Goal: Use online tool/utility: Utilize a website feature to perform a specific function

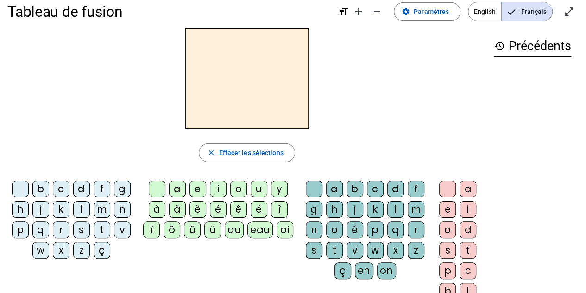
scroll to position [12, 0]
click at [178, 206] on div "â" at bounding box center [177, 209] width 17 height 17
click at [315, 228] on div "n" at bounding box center [314, 230] width 17 height 17
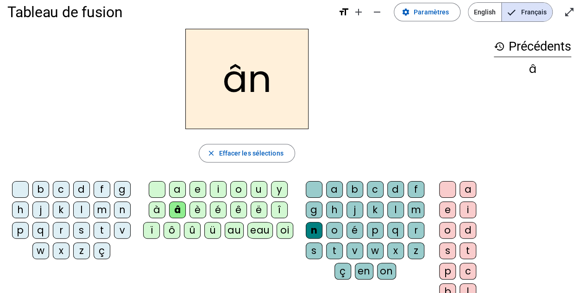
click at [449, 206] on div "e" at bounding box center [448, 209] width 17 height 17
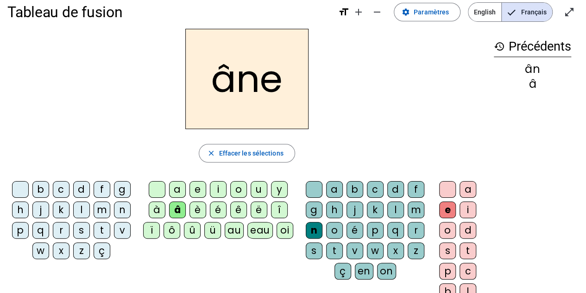
click at [416, 210] on div "m" at bounding box center [416, 209] width 17 height 17
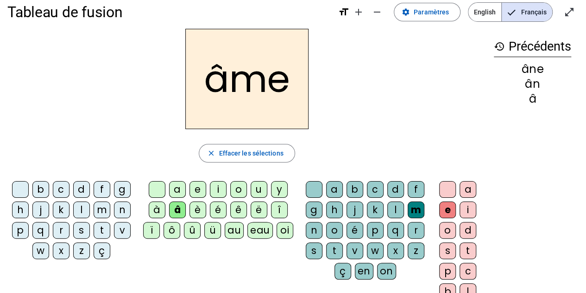
click at [470, 206] on div "i" at bounding box center [468, 209] width 17 height 17
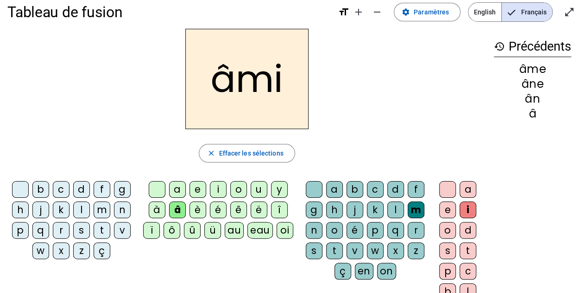
click at [455, 207] on div "e" at bounding box center [448, 209] width 17 height 17
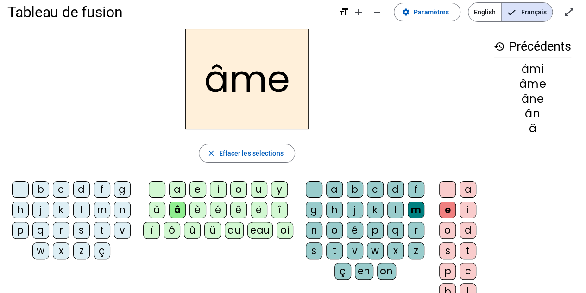
click at [312, 206] on div "g" at bounding box center [314, 209] width 17 height 17
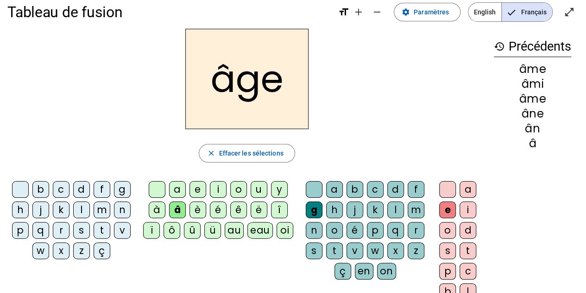
click at [118, 210] on div "n" at bounding box center [122, 209] width 17 height 17
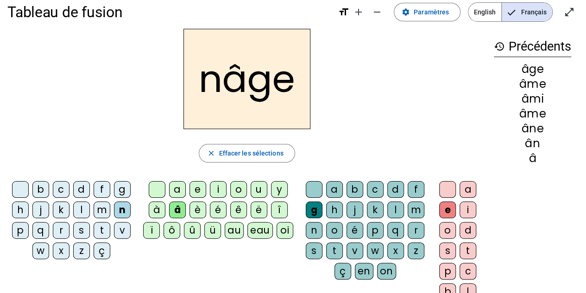
click at [21, 186] on div at bounding box center [20, 189] width 17 height 17
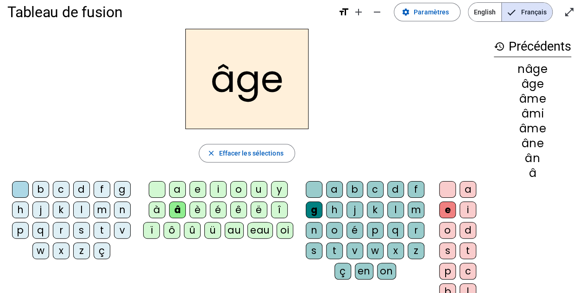
click at [178, 191] on div "a" at bounding box center [177, 189] width 17 height 17
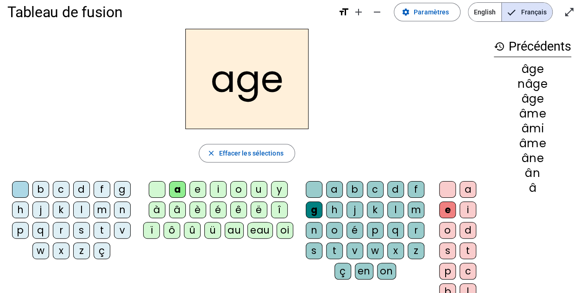
click at [28, 223] on div "p" at bounding box center [20, 230] width 17 height 17
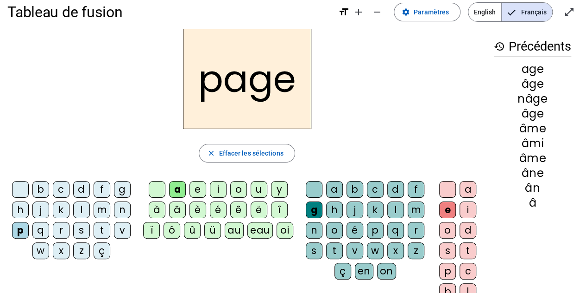
click at [81, 230] on div "s" at bounding box center [81, 230] width 17 height 17
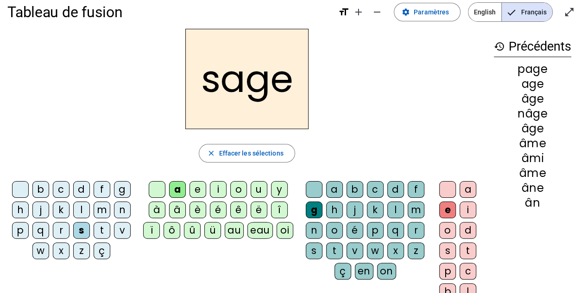
click at [121, 208] on div "n" at bounding box center [122, 209] width 17 height 17
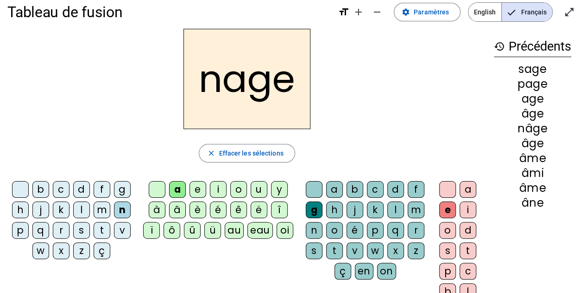
click at [101, 210] on div "m" at bounding box center [102, 209] width 17 height 17
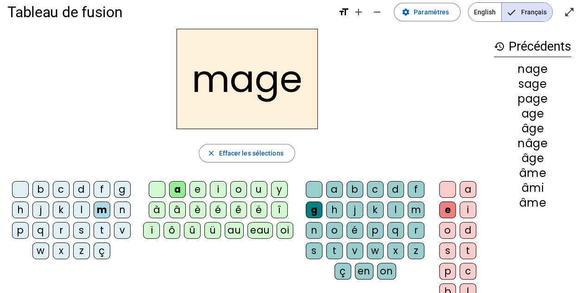
click at [261, 187] on div "u" at bounding box center [259, 189] width 17 height 17
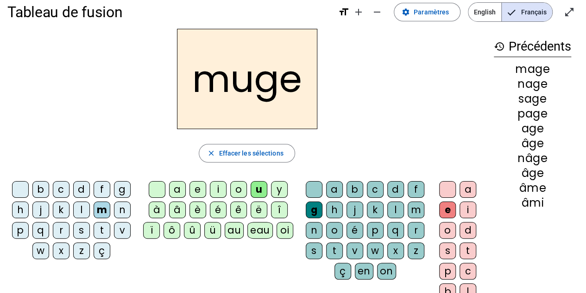
click at [396, 210] on div "l" at bounding box center [396, 209] width 17 height 17
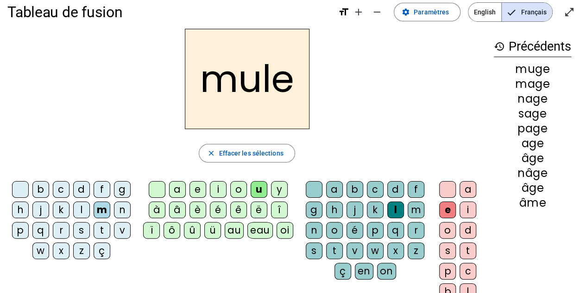
click at [417, 206] on div "m" at bounding box center [416, 209] width 17 height 17
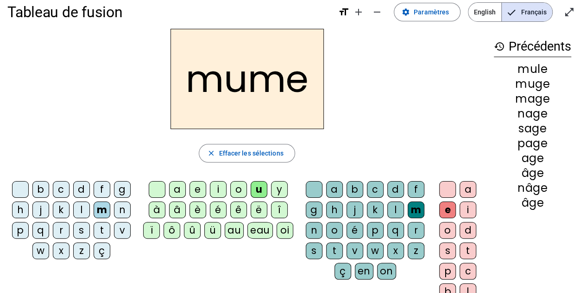
click at [316, 210] on div "g" at bounding box center [314, 209] width 17 height 17
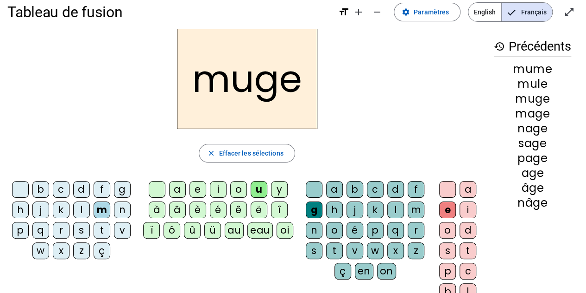
click at [82, 206] on div "l" at bounding box center [81, 209] width 17 height 17
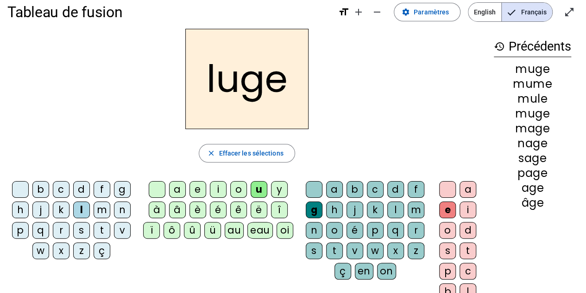
click at [241, 183] on div "o" at bounding box center [238, 189] width 17 height 17
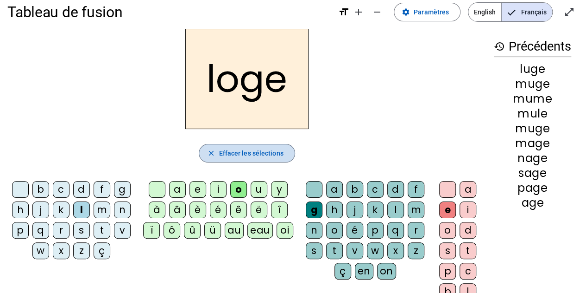
click at [279, 147] on span "button" at bounding box center [246, 153] width 95 height 22
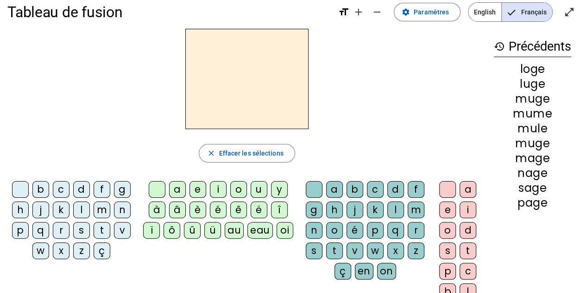
click at [193, 211] on div "è" at bounding box center [198, 209] width 17 height 17
click at [44, 191] on div "b" at bounding box center [40, 189] width 17 height 17
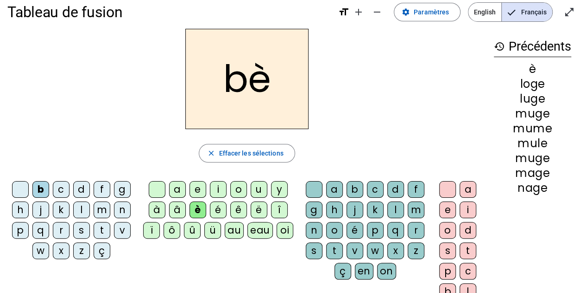
click at [81, 194] on div "d" at bounding box center [81, 189] width 17 height 17
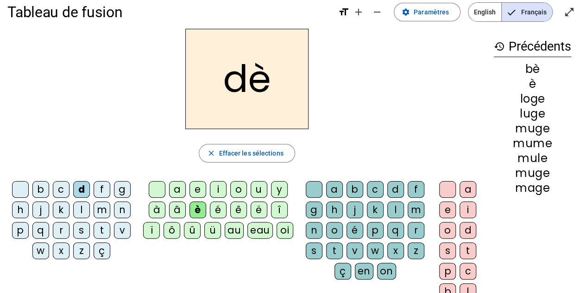
click at [100, 191] on div "f" at bounding box center [102, 189] width 17 height 17
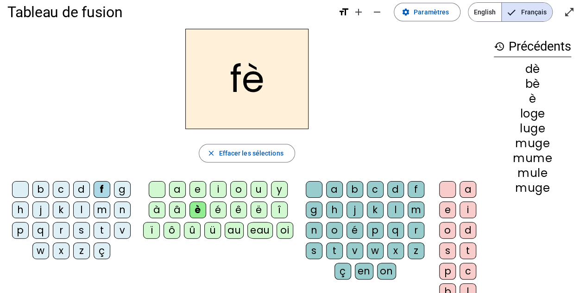
click at [44, 214] on div "j" at bounding box center [40, 209] width 17 height 17
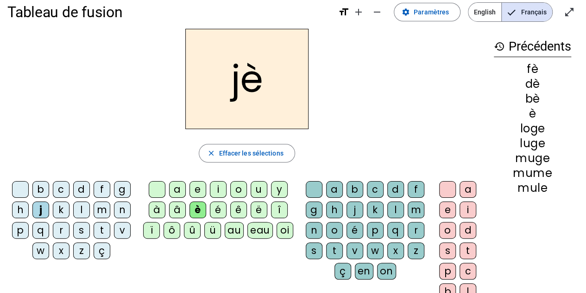
click at [84, 206] on div "l" at bounding box center [81, 209] width 17 height 17
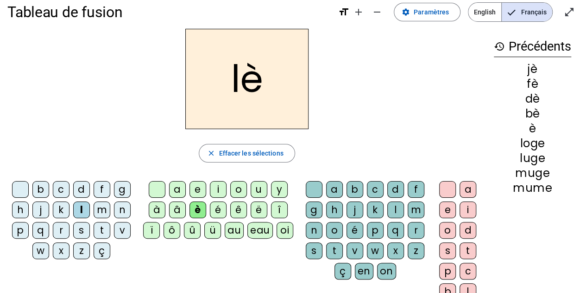
click at [99, 209] on div "m" at bounding box center [102, 209] width 17 height 17
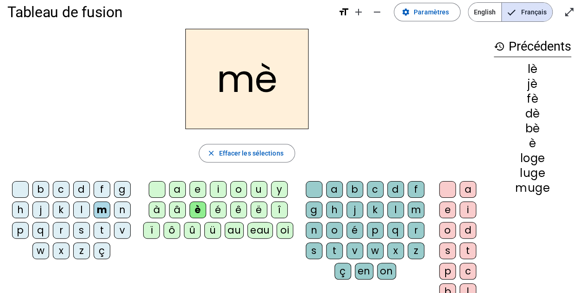
click at [122, 205] on div "n" at bounding box center [122, 209] width 17 height 17
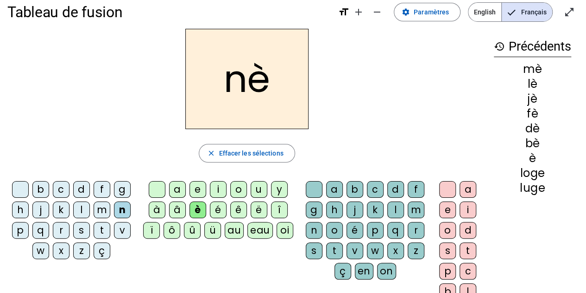
click at [18, 233] on div "p" at bounding box center [20, 230] width 17 height 17
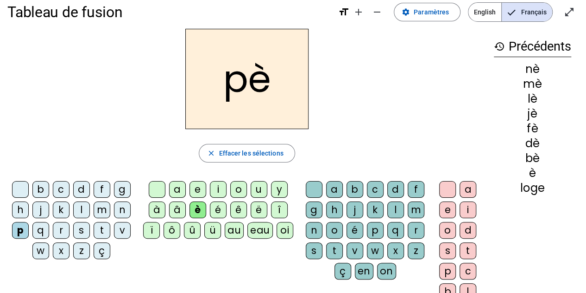
click at [415, 229] on div "r" at bounding box center [416, 230] width 17 height 17
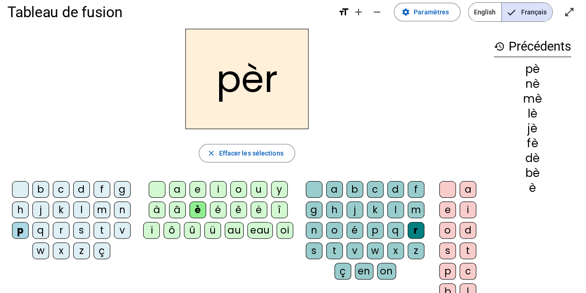
click at [446, 207] on div "e" at bounding box center [448, 209] width 17 height 17
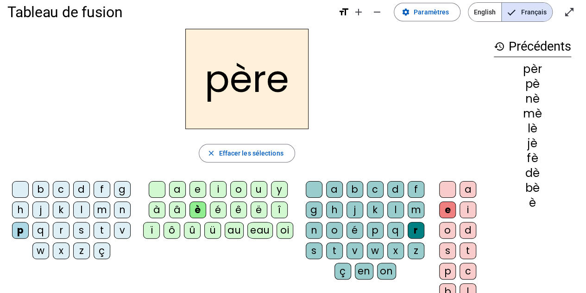
click at [101, 206] on div "m" at bounding box center [102, 209] width 17 height 17
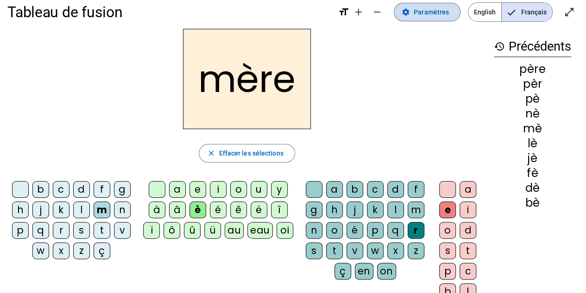
click at [438, 18] on span at bounding box center [428, 12] width 66 height 22
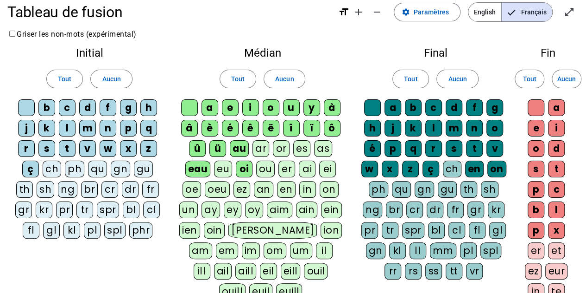
click at [149, 191] on div "fr" at bounding box center [150, 189] width 17 height 17
click at [113, 190] on div "cr" at bounding box center [110, 189] width 17 height 17
click at [57, 166] on div "ch" at bounding box center [52, 168] width 19 height 17
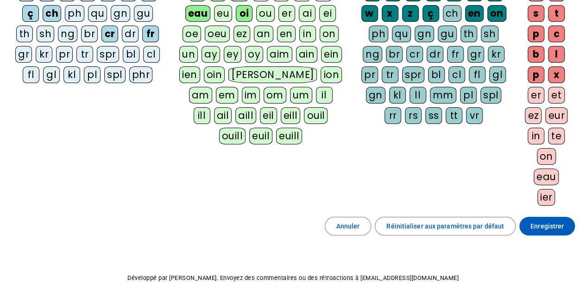
scroll to position [203, 0]
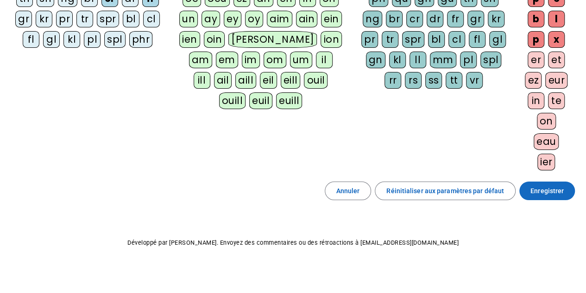
click at [558, 185] on span "Enregistrer" at bounding box center [547, 190] width 33 height 11
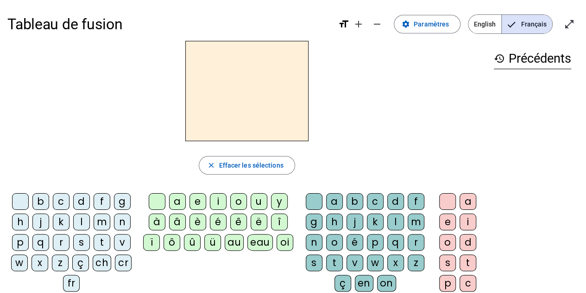
click at [124, 261] on div "cr" at bounding box center [123, 262] width 17 height 17
click at [198, 223] on div "è" at bounding box center [198, 221] width 17 height 17
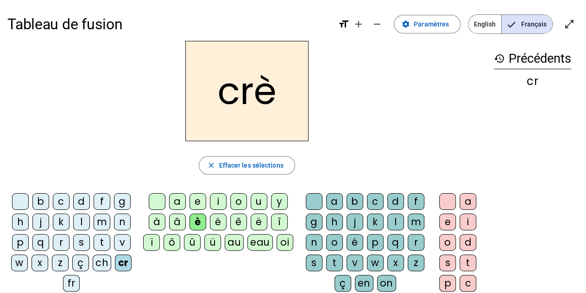
click at [355, 262] on div "v" at bounding box center [355, 262] width 17 height 17
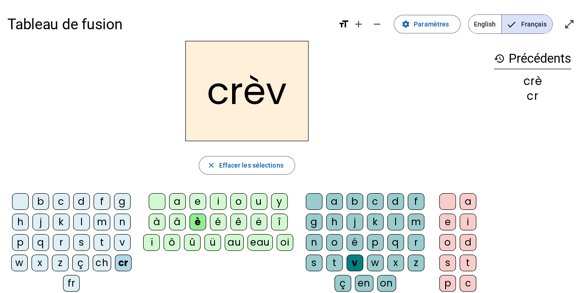
click at [448, 217] on div "e" at bounding box center [448, 221] width 17 height 17
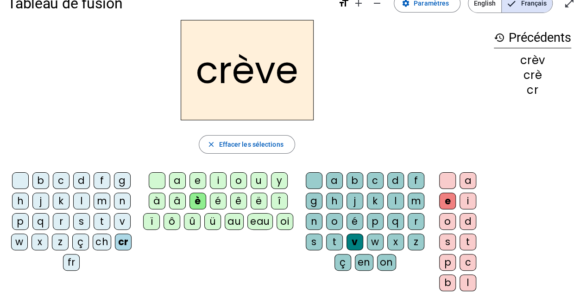
scroll to position [25, 0]
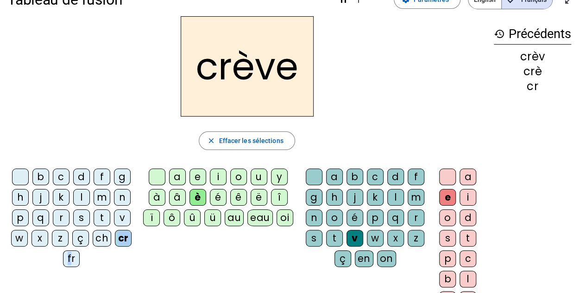
drag, startPoint x: 70, startPoint y: 259, endPoint x: 106, endPoint y: 271, distance: 37.7
click at [106, 271] on div "b c d f g h j k l m n p q r s t v w x z ç ch cr fr" at bounding box center [73, 219] width 132 height 109
click at [108, 178] on div "f" at bounding box center [102, 176] width 17 height 17
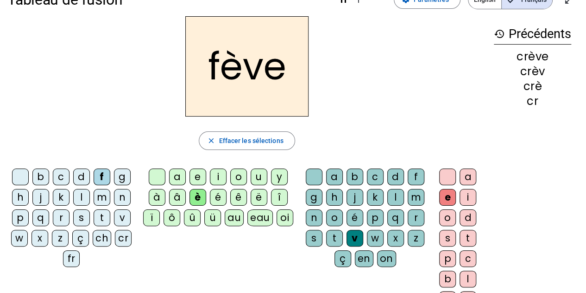
click at [83, 193] on div "l" at bounding box center [81, 197] width 17 height 17
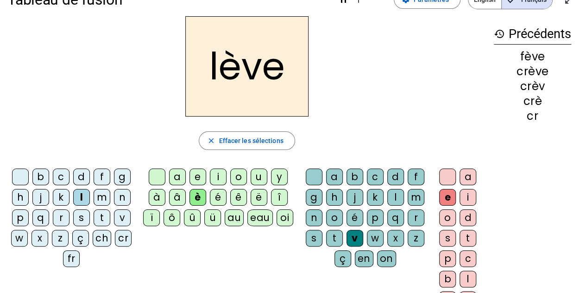
click at [25, 217] on div "p" at bounding box center [20, 217] width 17 height 17
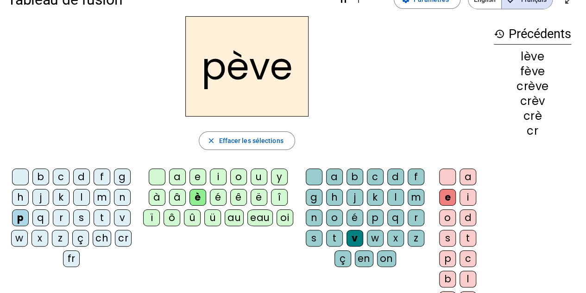
click at [397, 195] on div "l" at bounding box center [396, 197] width 17 height 17
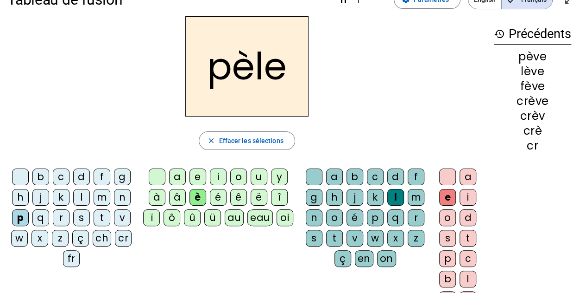
click at [127, 175] on div "g" at bounding box center [122, 176] width 17 height 17
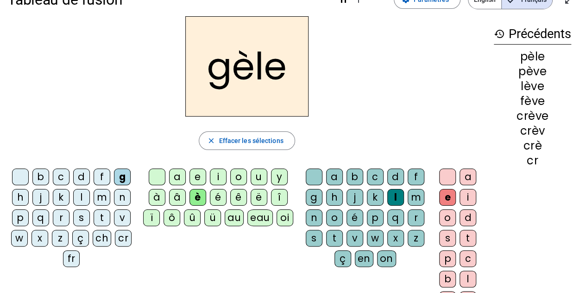
click at [74, 256] on div "fr" at bounding box center [71, 258] width 17 height 17
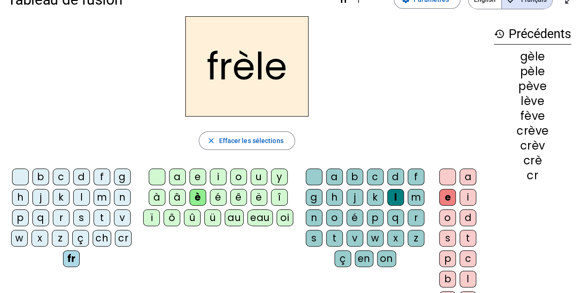
click at [415, 212] on div "r" at bounding box center [416, 217] width 17 height 17
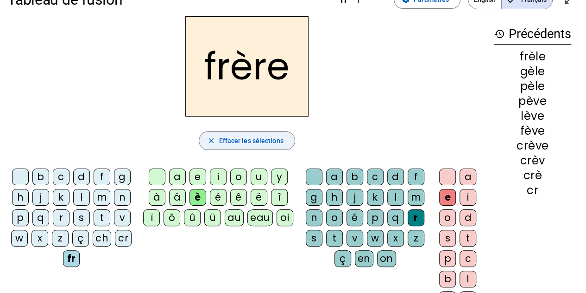
click at [232, 145] on span "Effacer les sélections" at bounding box center [251, 140] width 64 height 11
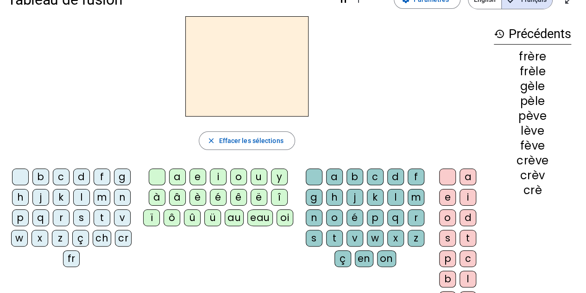
click at [172, 199] on div "â" at bounding box center [177, 197] width 17 height 17
click at [316, 214] on div "n" at bounding box center [314, 217] width 17 height 17
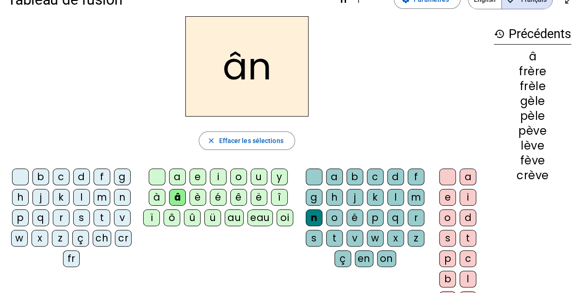
click at [448, 199] on div "e" at bounding box center [448, 197] width 17 height 17
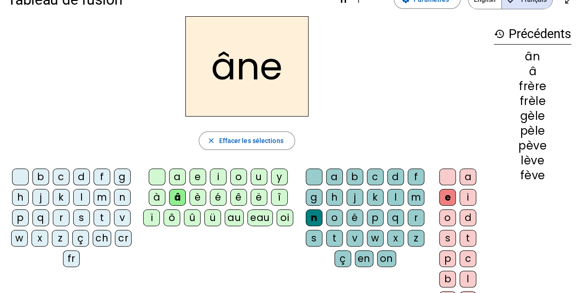
click at [415, 198] on div "m" at bounding box center [416, 197] width 17 height 17
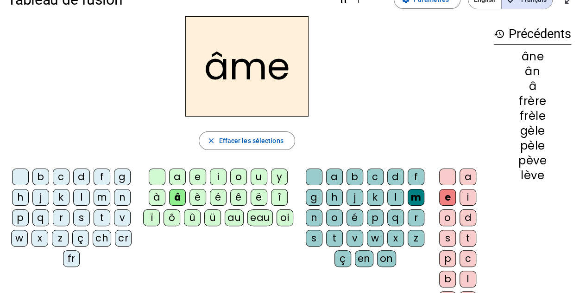
click at [320, 196] on div "g" at bounding box center [314, 197] width 17 height 17
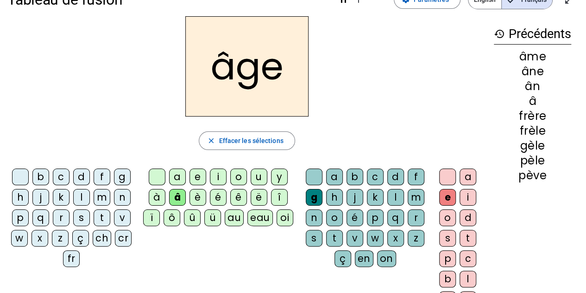
click at [175, 177] on div "a" at bounding box center [177, 176] width 17 height 17
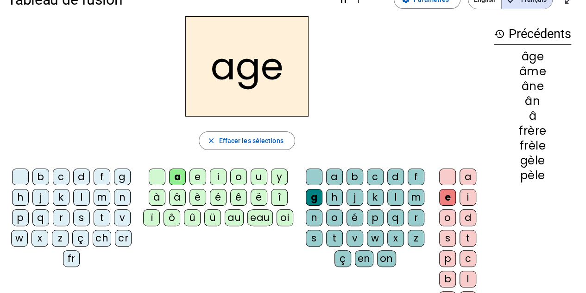
click at [20, 218] on div "p" at bounding box center [20, 217] width 17 height 17
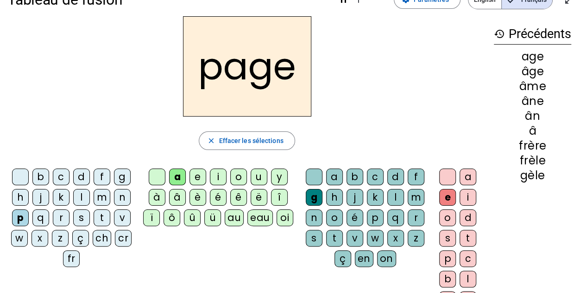
click at [77, 218] on div "s" at bounding box center [81, 217] width 17 height 17
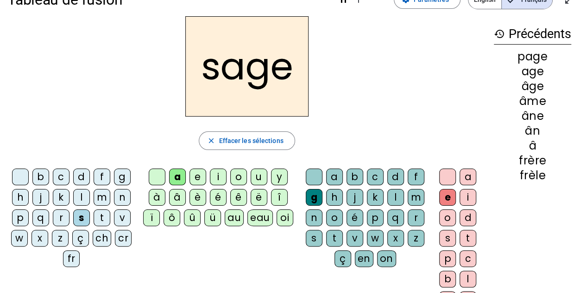
click at [21, 221] on div "p" at bounding box center [20, 217] width 17 height 17
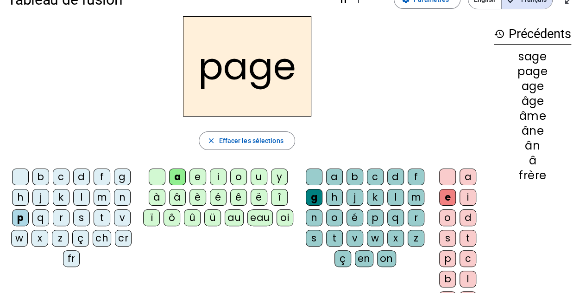
click at [82, 215] on div "s" at bounding box center [81, 217] width 17 height 17
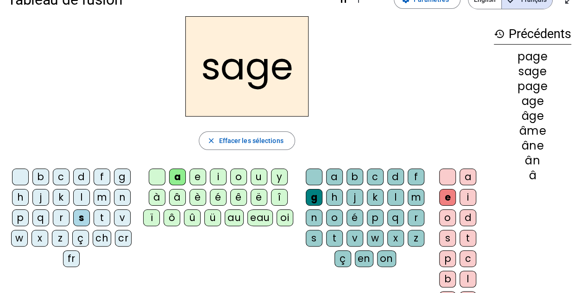
click at [24, 220] on div "p" at bounding box center [20, 217] width 17 height 17
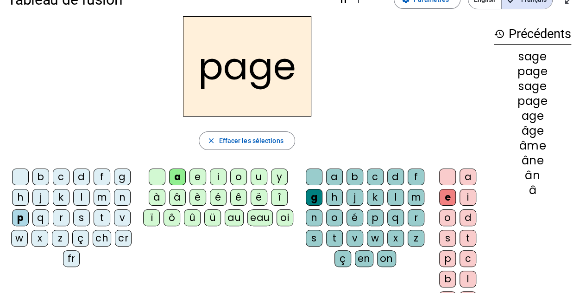
click at [84, 214] on div "s" at bounding box center [81, 217] width 17 height 17
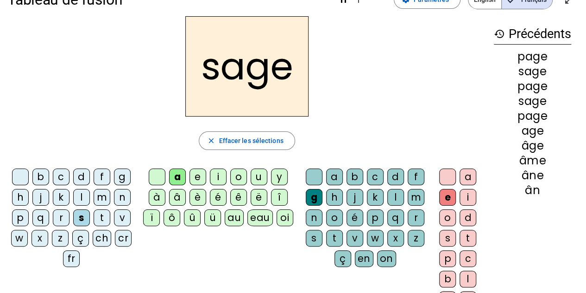
click at [124, 194] on div "n" at bounding box center [122, 197] width 17 height 17
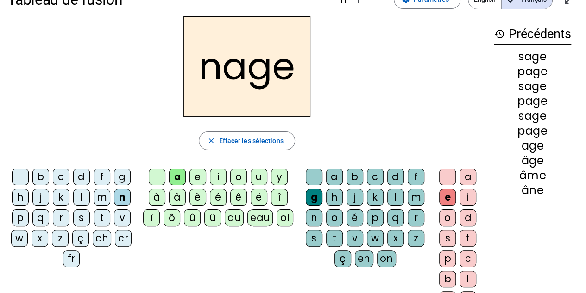
click at [100, 192] on div "m" at bounding box center [102, 197] width 17 height 17
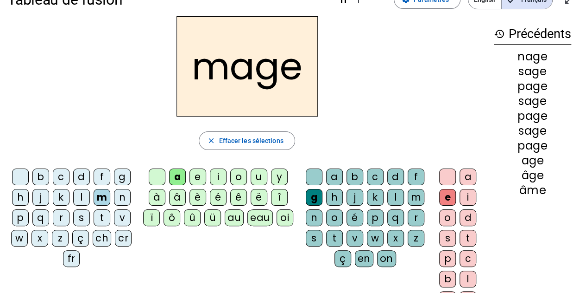
click at [263, 174] on div "u" at bounding box center [259, 176] width 17 height 17
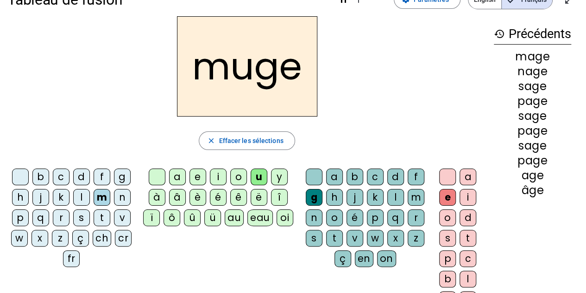
click at [81, 200] on div "l" at bounding box center [81, 197] width 17 height 17
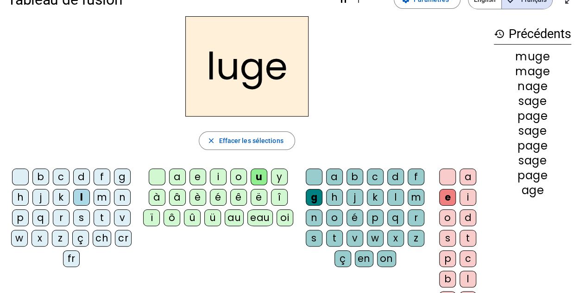
click at [244, 172] on div "o" at bounding box center [238, 176] width 17 height 17
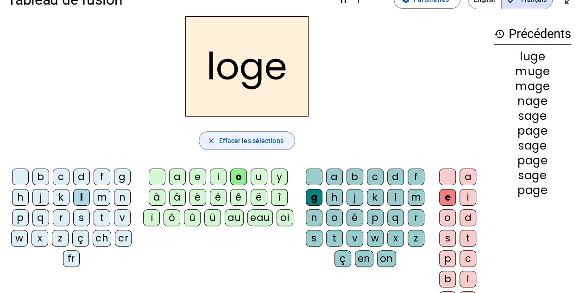
click at [264, 142] on span "Effacer les sélections" at bounding box center [251, 140] width 64 height 11
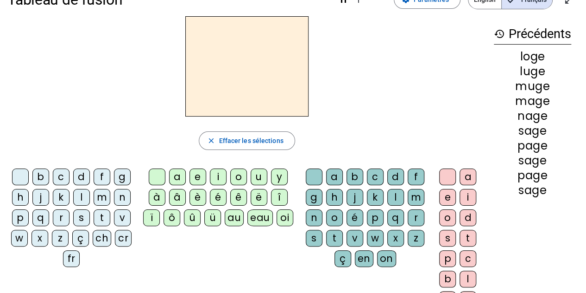
click at [201, 199] on div "è" at bounding box center [198, 197] width 17 height 17
click at [58, 215] on div "r" at bounding box center [61, 217] width 17 height 17
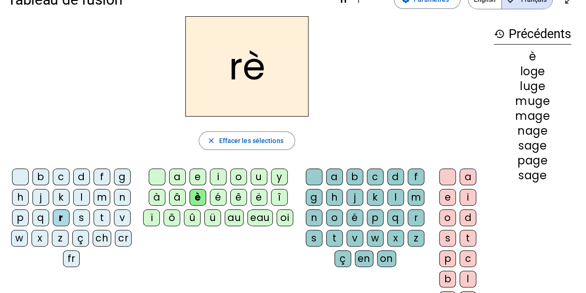
click at [43, 174] on div "b" at bounding box center [40, 176] width 17 height 17
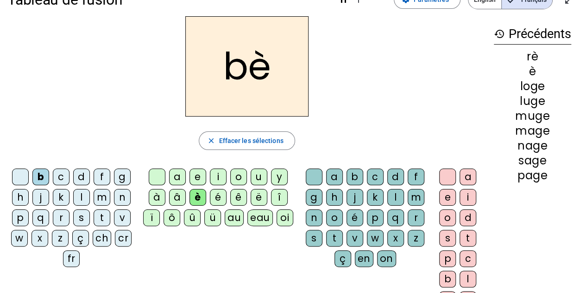
click at [84, 177] on div "d" at bounding box center [81, 176] width 17 height 17
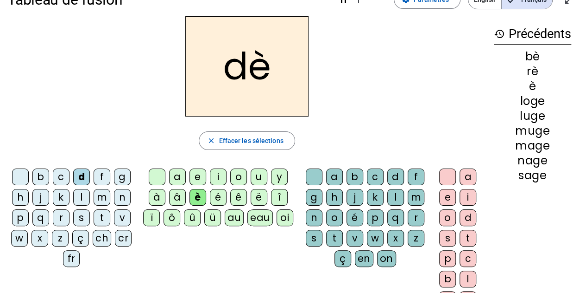
click at [105, 178] on div "f" at bounding box center [102, 176] width 17 height 17
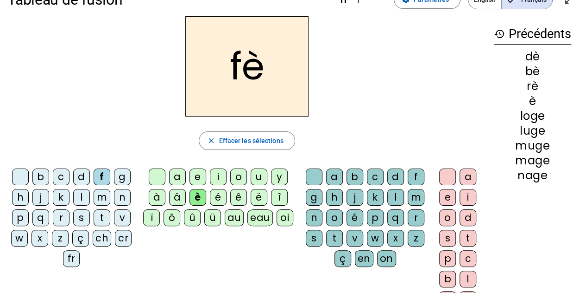
click at [124, 179] on div "g" at bounding box center [122, 176] width 17 height 17
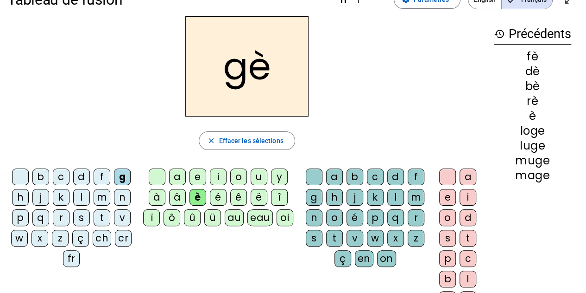
click at [104, 196] on div "m" at bounding box center [102, 197] width 17 height 17
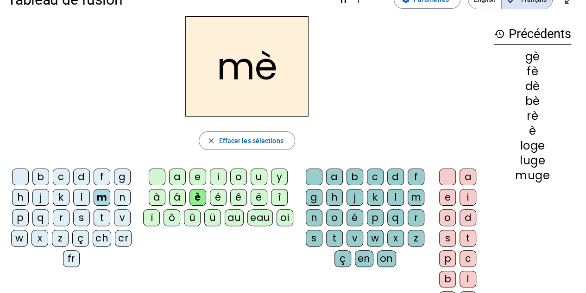
click at [416, 215] on div "r" at bounding box center [416, 217] width 17 height 17
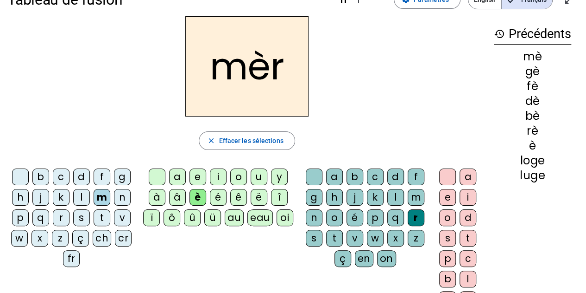
click at [451, 196] on div "e" at bounding box center [448, 197] width 17 height 17
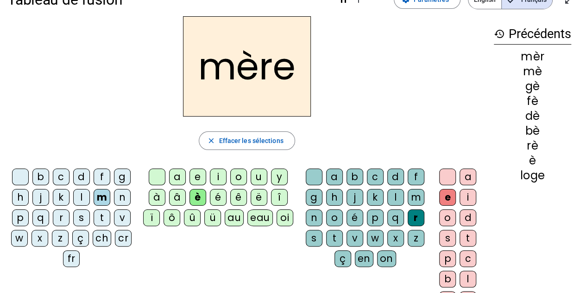
click at [19, 216] on div "p" at bounding box center [20, 217] width 17 height 17
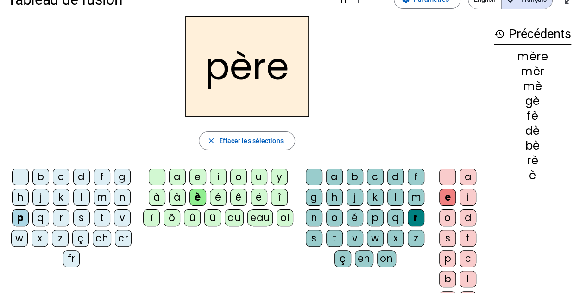
click at [125, 171] on div "g" at bounding box center [122, 176] width 17 height 17
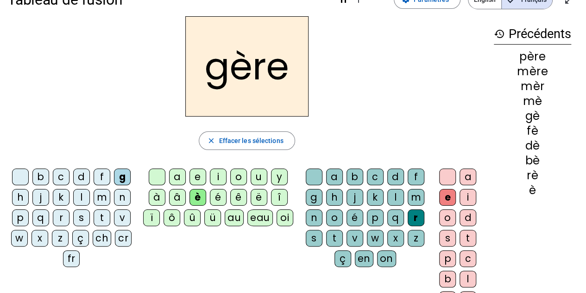
click at [83, 215] on div "s" at bounding box center [81, 217] width 17 height 17
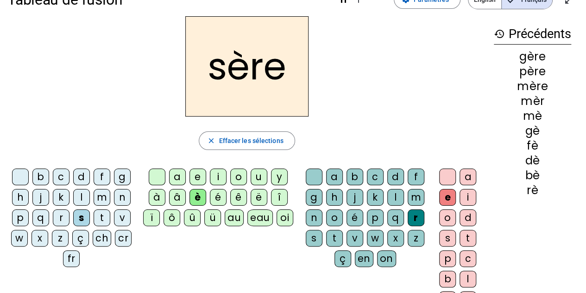
click at [125, 173] on div "g" at bounding box center [122, 176] width 17 height 17
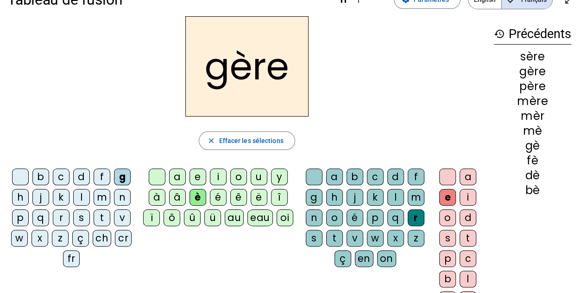
click at [397, 192] on div "l" at bounding box center [396, 197] width 17 height 17
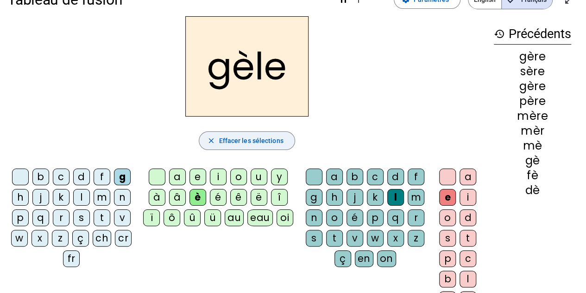
click at [219, 142] on span "Effacer les sélections" at bounding box center [251, 140] width 64 height 11
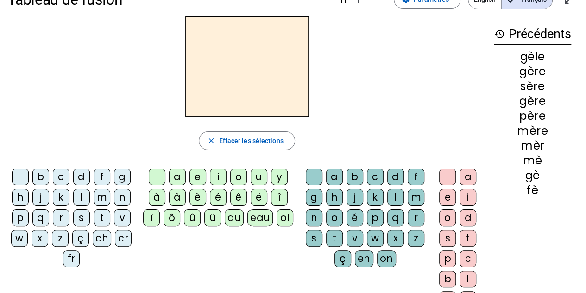
click at [180, 193] on div "â" at bounding box center [177, 197] width 17 height 17
click at [318, 215] on div "n" at bounding box center [314, 217] width 17 height 17
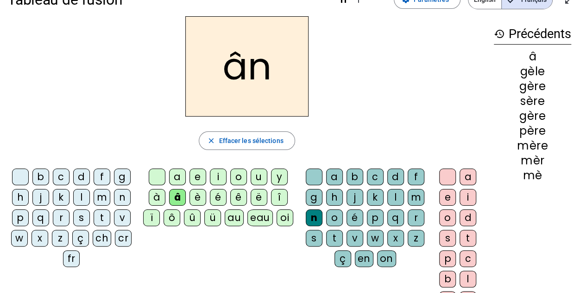
click at [440, 198] on div "e" at bounding box center [448, 197] width 17 height 17
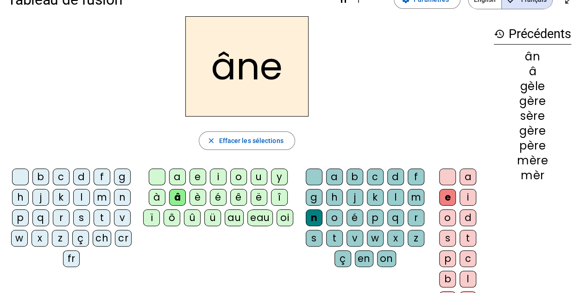
click at [417, 196] on div "m" at bounding box center [416, 197] width 17 height 17
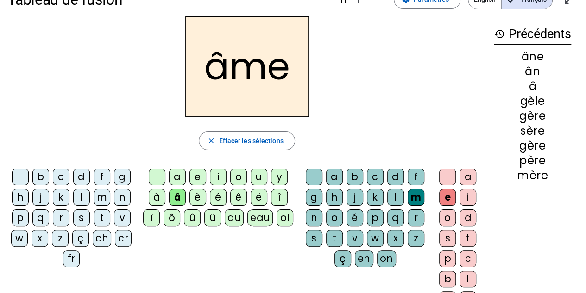
click at [309, 213] on div "n" at bounding box center [314, 217] width 17 height 17
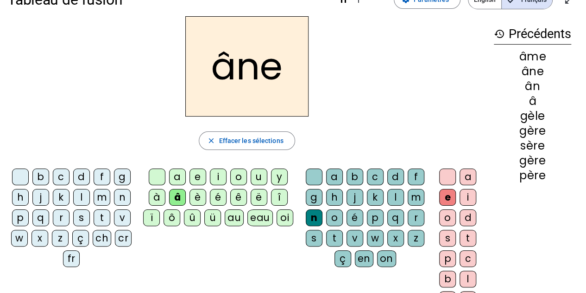
click at [416, 191] on div "m" at bounding box center [416, 197] width 17 height 17
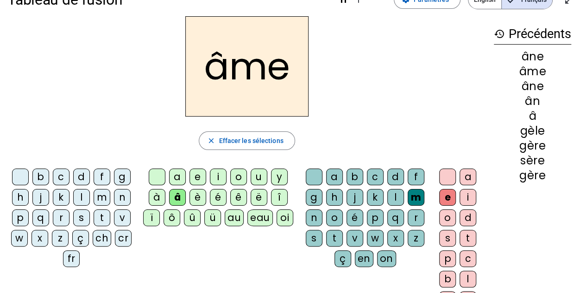
click at [316, 193] on div "g" at bounding box center [314, 197] width 17 height 17
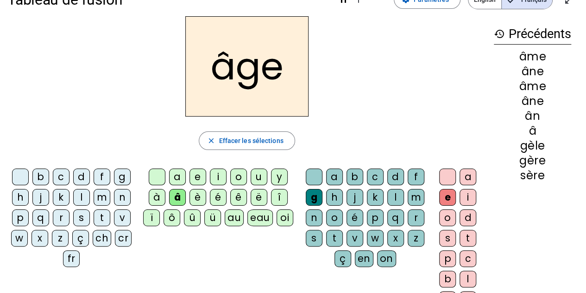
click at [178, 176] on div "a" at bounding box center [177, 176] width 17 height 17
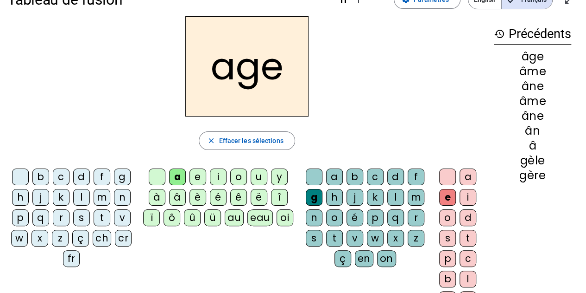
click at [25, 210] on div "p" at bounding box center [20, 217] width 17 height 17
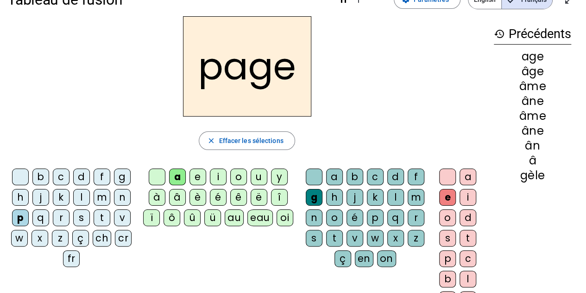
click at [21, 173] on div at bounding box center [20, 176] width 17 height 17
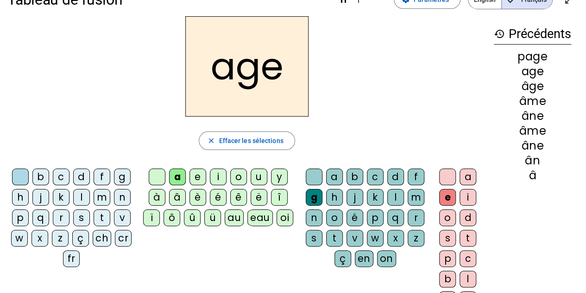
click at [23, 216] on div "p" at bounding box center [20, 217] width 17 height 17
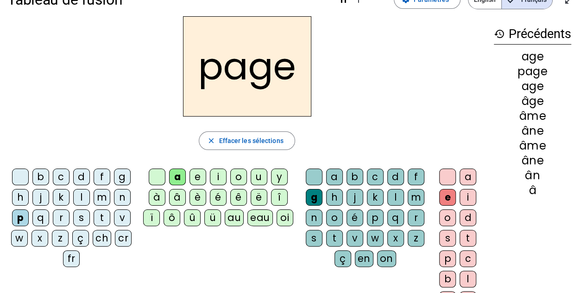
click at [60, 215] on div "r" at bounding box center [61, 217] width 17 height 17
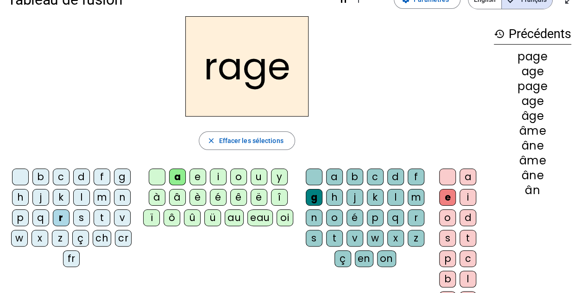
click at [99, 197] on div "m" at bounding box center [102, 197] width 17 height 17
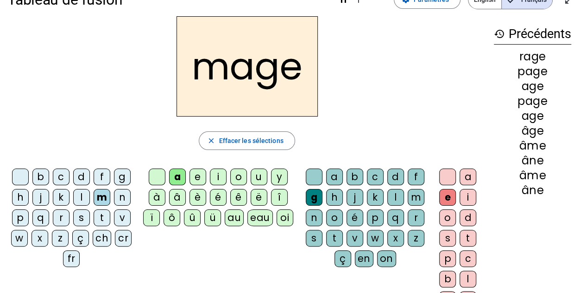
click at [121, 195] on div "n" at bounding box center [122, 197] width 17 height 17
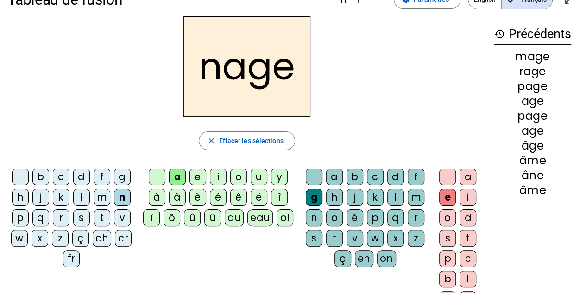
click at [20, 214] on div "p" at bounding box center [20, 217] width 17 height 17
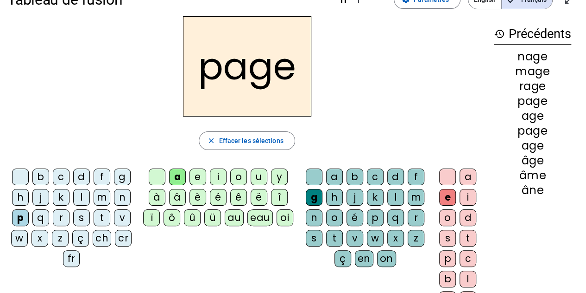
click at [98, 196] on div "m" at bounding box center [102, 197] width 17 height 17
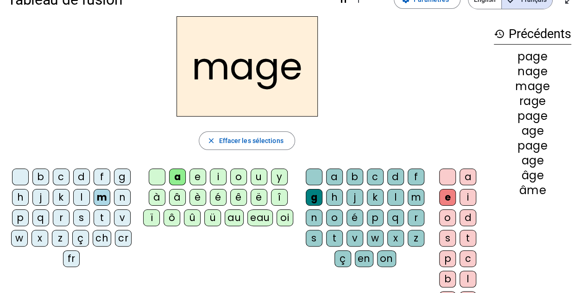
click at [261, 176] on div "u" at bounding box center [259, 176] width 17 height 17
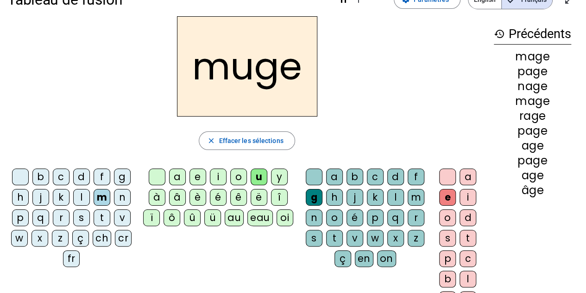
click at [83, 198] on div "l" at bounding box center [81, 197] width 17 height 17
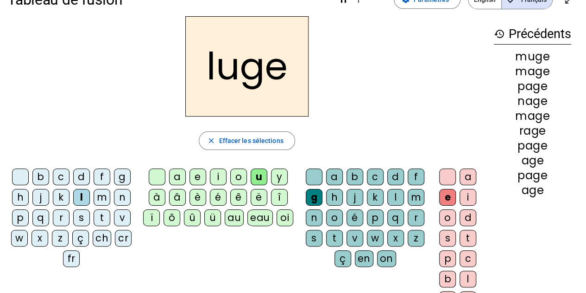
click at [242, 174] on div "o" at bounding box center [238, 176] width 17 height 17
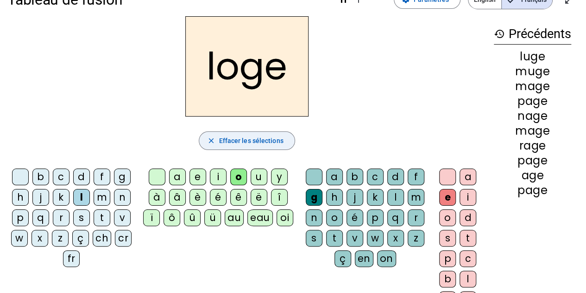
click at [274, 130] on span "button" at bounding box center [246, 140] width 95 height 22
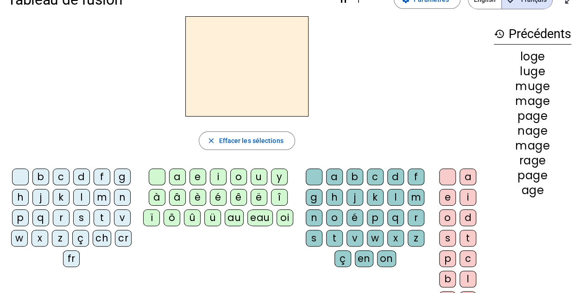
click at [194, 195] on div "è" at bounding box center [198, 197] width 17 height 17
click at [25, 216] on div "p" at bounding box center [20, 217] width 17 height 17
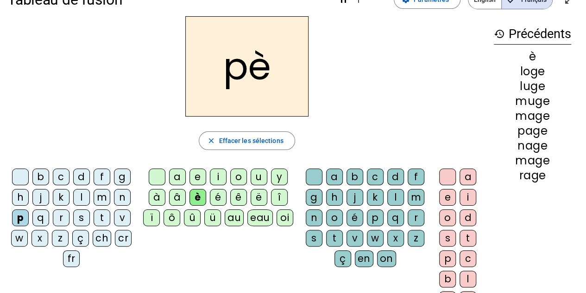
click at [415, 213] on div "r" at bounding box center [416, 217] width 17 height 17
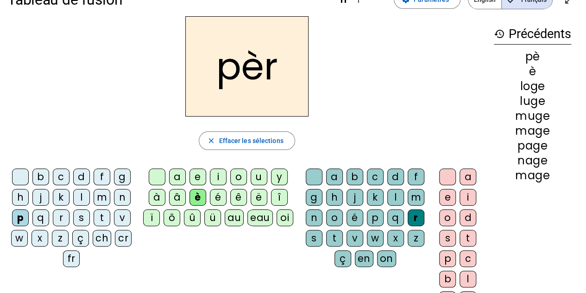
click at [448, 195] on div "e" at bounding box center [448, 197] width 17 height 17
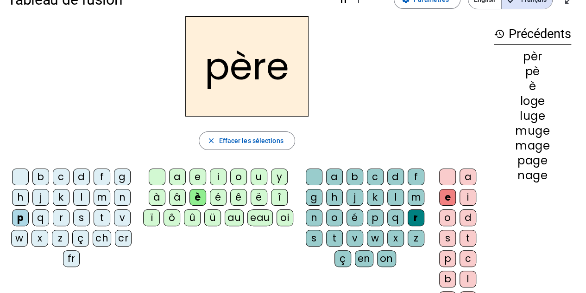
click at [409, 192] on div "m" at bounding box center [416, 197] width 17 height 17
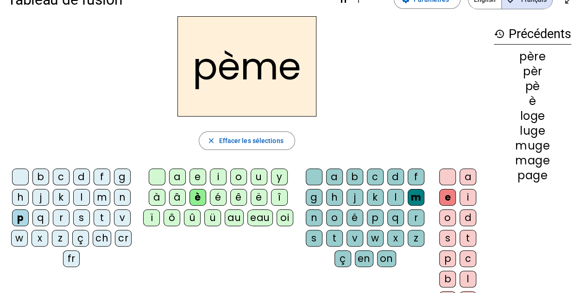
click at [412, 215] on div "r" at bounding box center [416, 217] width 17 height 17
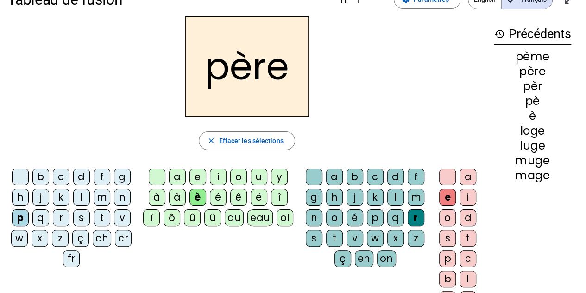
click at [99, 196] on div "m" at bounding box center [102, 197] width 17 height 17
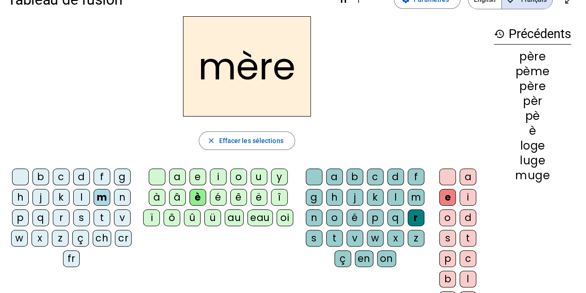
click at [19, 217] on div "p" at bounding box center [20, 217] width 17 height 17
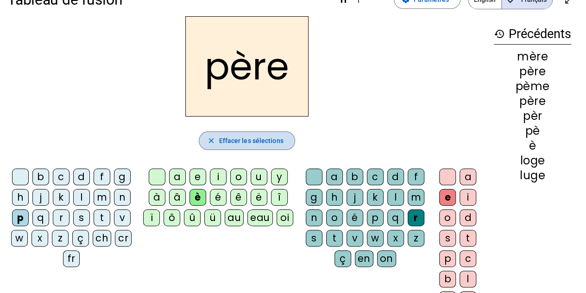
click at [283, 134] on span "button" at bounding box center [246, 140] width 95 height 22
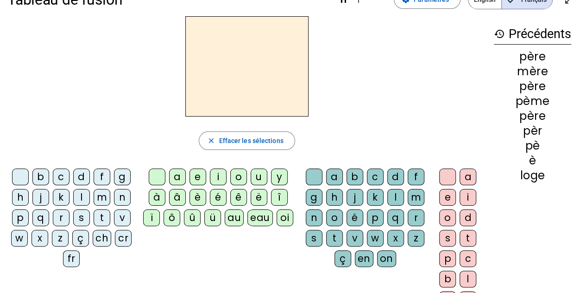
click at [179, 196] on div "â" at bounding box center [177, 197] width 17 height 17
click at [316, 192] on div "g" at bounding box center [314, 197] width 17 height 17
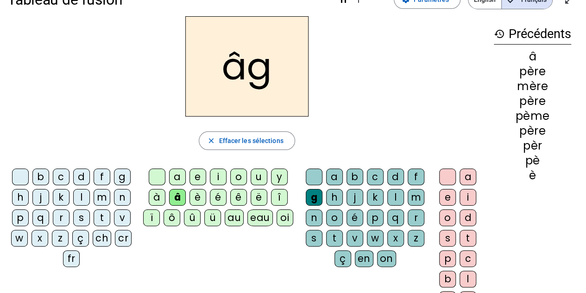
click at [445, 193] on div "e" at bounding box center [448, 197] width 17 height 17
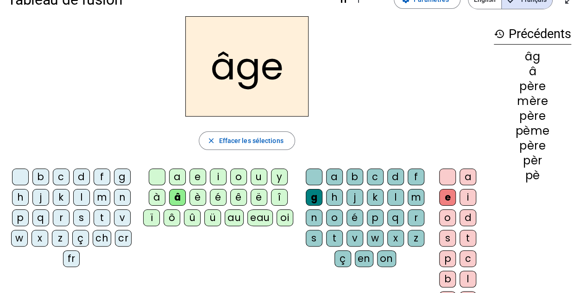
click at [100, 197] on div "m" at bounding box center [102, 197] width 17 height 17
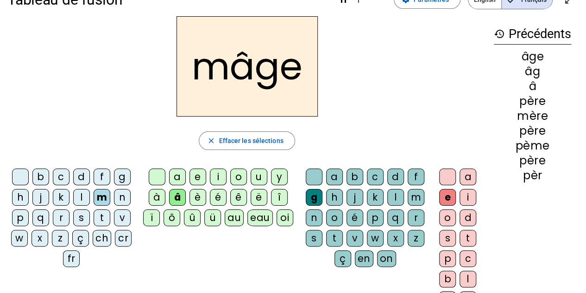
click at [100, 197] on div "m" at bounding box center [102, 197] width 17 height 17
click at [21, 176] on div at bounding box center [20, 176] width 17 height 17
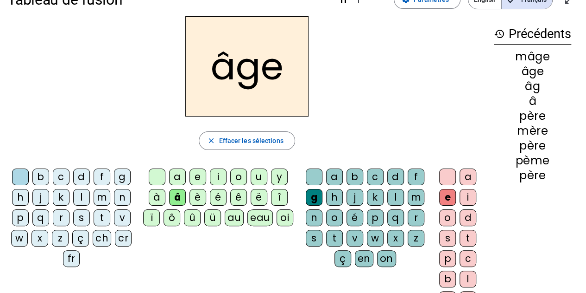
click at [416, 194] on div "m" at bounding box center [416, 197] width 17 height 17
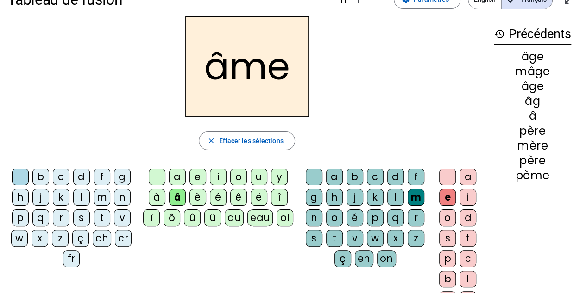
click at [314, 217] on div "n" at bounding box center [314, 217] width 17 height 17
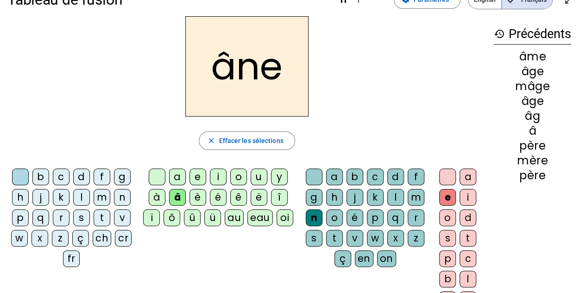
click at [175, 175] on div "a" at bounding box center [177, 176] width 17 height 17
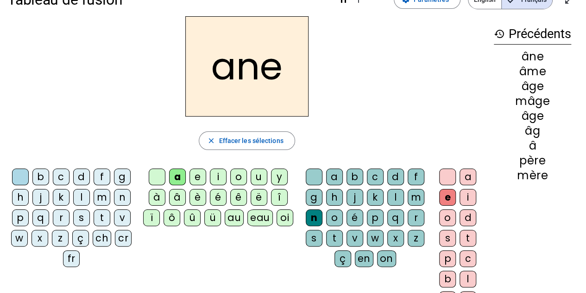
click at [312, 194] on div "g" at bounding box center [314, 197] width 17 height 17
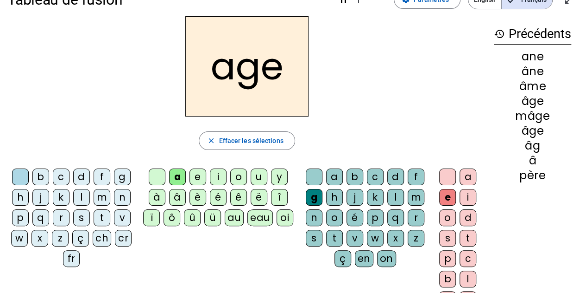
click at [24, 215] on div "p" at bounding box center [20, 217] width 17 height 17
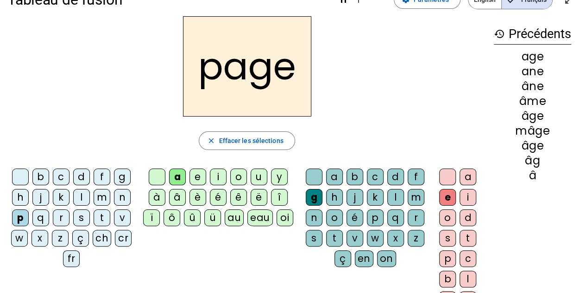
click at [102, 194] on div "m" at bounding box center [102, 197] width 17 height 17
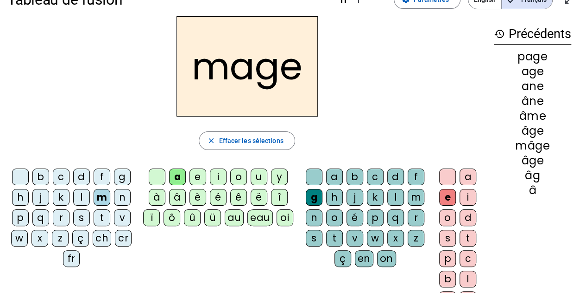
click at [117, 196] on div "n" at bounding box center [122, 197] width 17 height 17
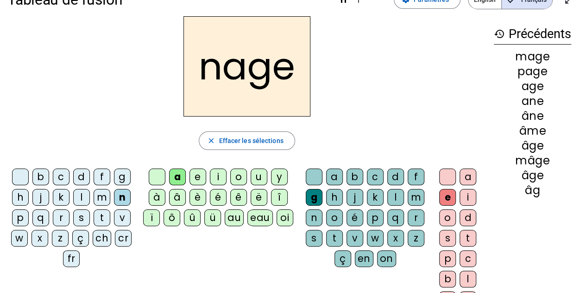
click at [98, 199] on div "m" at bounding box center [102, 197] width 17 height 17
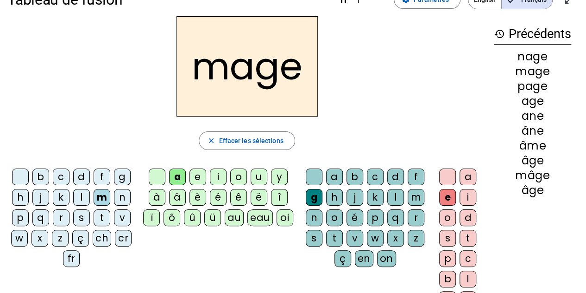
click at [260, 175] on div "u" at bounding box center [259, 176] width 17 height 17
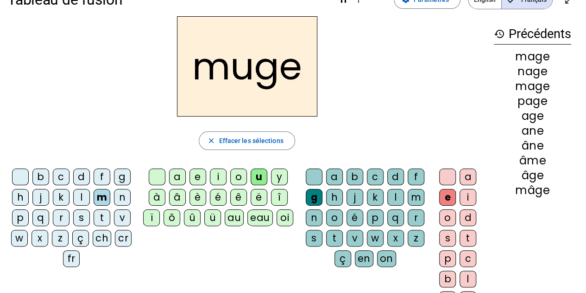
click at [82, 196] on div "l" at bounding box center [81, 197] width 17 height 17
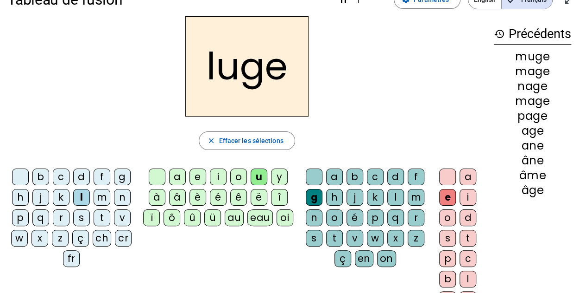
click at [236, 174] on div "o" at bounding box center [238, 176] width 17 height 17
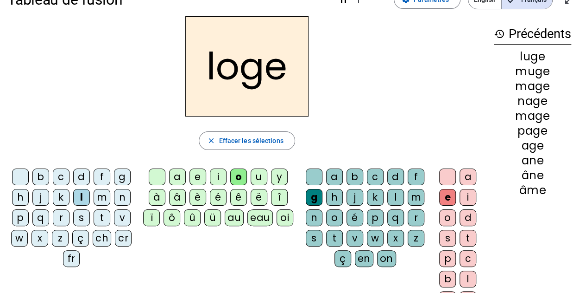
click at [70, 131] on div "close Effacer les sélections" at bounding box center [246, 140] width 479 height 19
click at [227, 148] on span "button" at bounding box center [246, 140] width 95 height 22
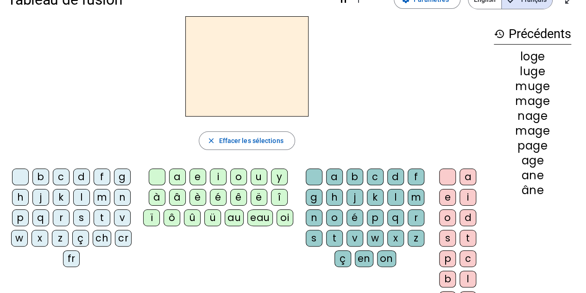
click at [200, 199] on div "è" at bounding box center [198, 197] width 17 height 17
click at [40, 175] on div "b" at bounding box center [40, 176] width 17 height 17
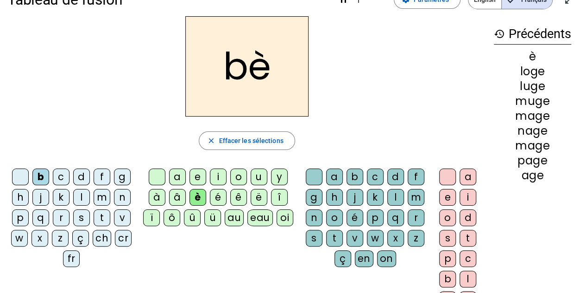
click at [86, 177] on div "d" at bounding box center [81, 176] width 17 height 17
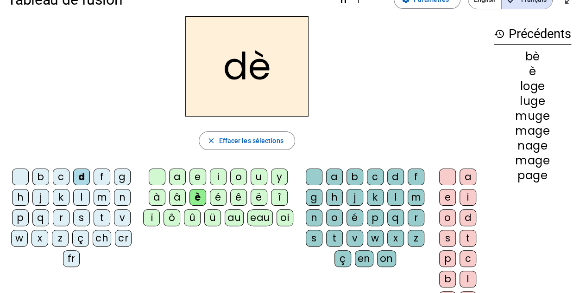
click at [96, 179] on div "f" at bounding box center [102, 176] width 17 height 17
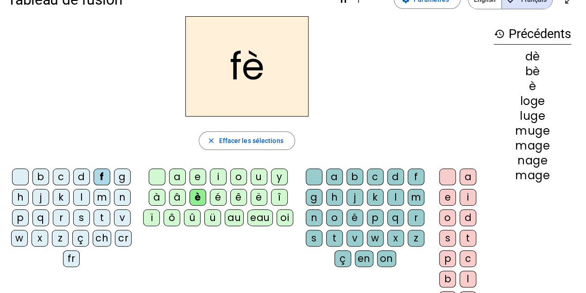
click at [118, 182] on div "g" at bounding box center [122, 176] width 17 height 17
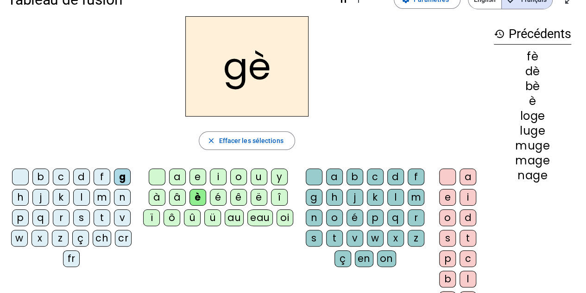
click at [39, 202] on div "j" at bounding box center [40, 197] width 17 height 17
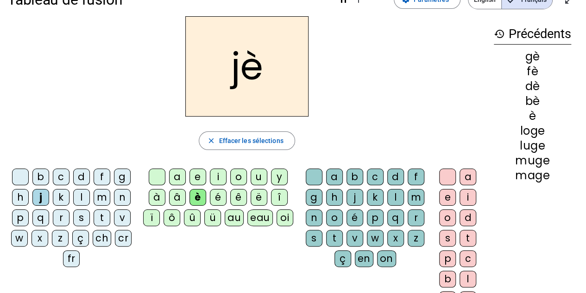
click at [64, 198] on div "k" at bounding box center [61, 197] width 17 height 17
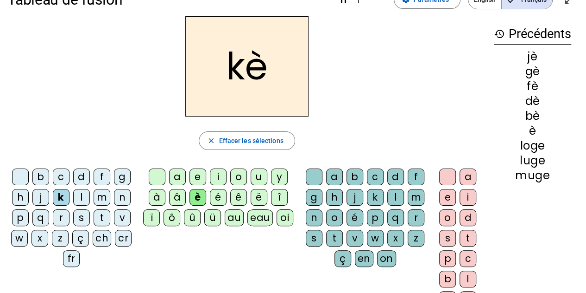
click at [80, 197] on div "l" at bounding box center [81, 197] width 17 height 17
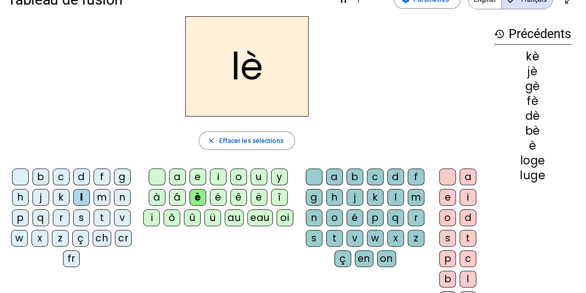
click at [91, 200] on letter-bubble "l" at bounding box center [83, 199] width 20 height 20
click at [106, 199] on div "m" at bounding box center [102, 197] width 17 height 17
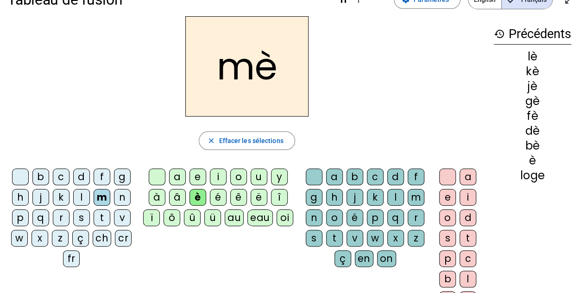
click at [123, 197] on div "n" at bounding box center [122, 197] width 17 height 17
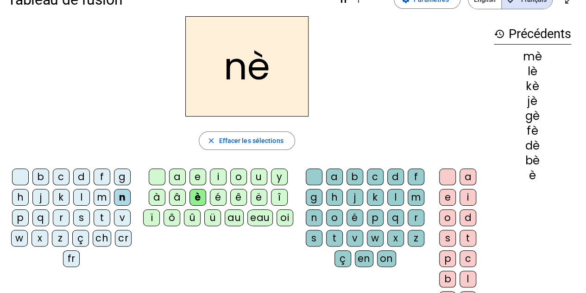
click at [17, 216] on div "p" at bounding box center [20, 217] width 17 height 17
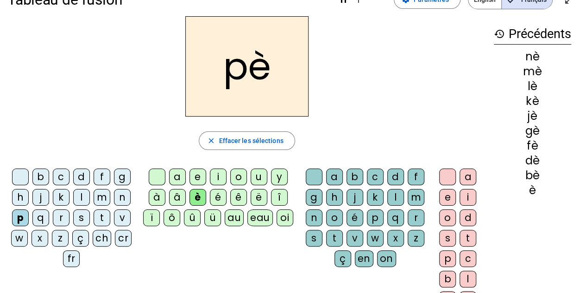
click at [62, 216] on div "r" at bounding box center [61, 217] width 17 height 17
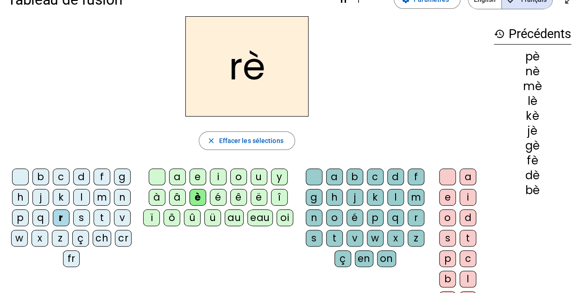
click at [79, 218] on div "s" at bounding box center [81, 217] width 17 height 17
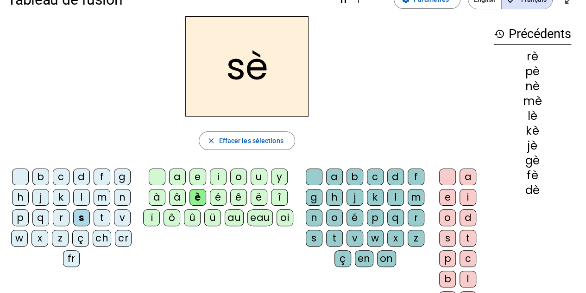
click at [101, 216] on div "t" at bounding box center [102, 217] width 17 height 17
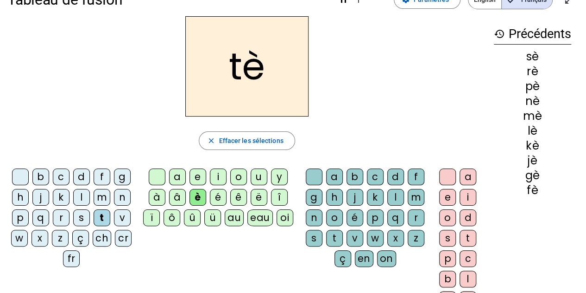
click at [415, 217] on div "r" at bounding box center [416, 217] width 17 height 17
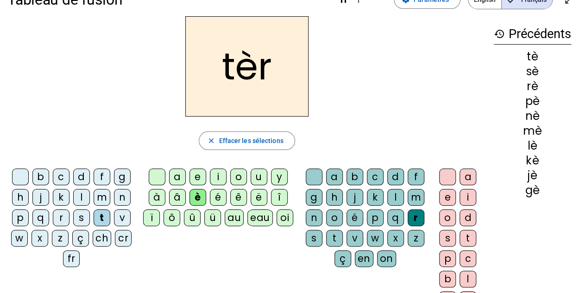
click at [444, 196] on div "e" at bounding box center [448, 197] width 17 height 17
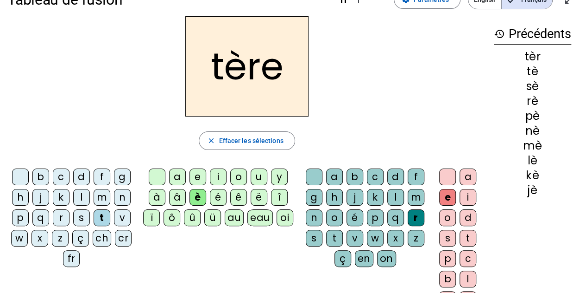
click at [102, 195] on div "m" at bounding box center [102, 197] width 17 height 17
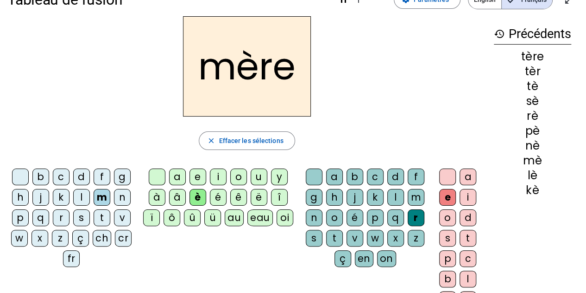
click at [18, 219] on div "p" at bounding box center [20, 217] width 17 height 17
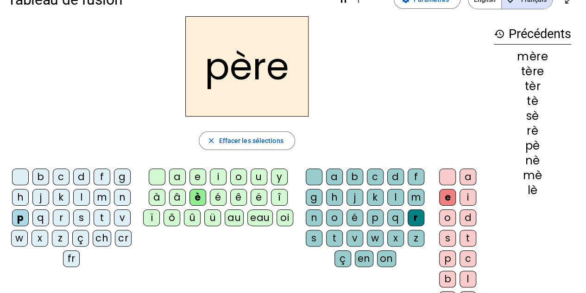
click at [125, 176] on div "g" at bounding box center [122, 176] width 17 height 17
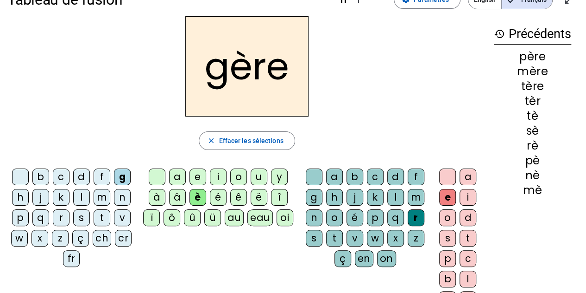
click at [396, 194] on div "l" at bounding box center [396, 197] width 17 height 17
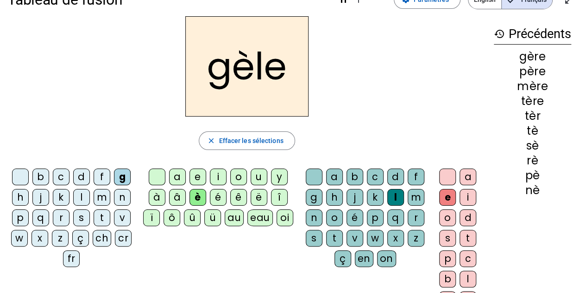
click at [416, 211] on div "r" at bounding box center [416, 217] width 17 height 17
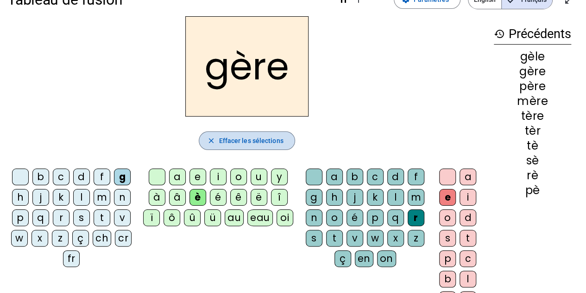
click at [241, 135] on span "Effacer les sélections" at bounding box center [251, 140] width 64 height 11
